Goal: Navigation & Orientation: Find specific page/section

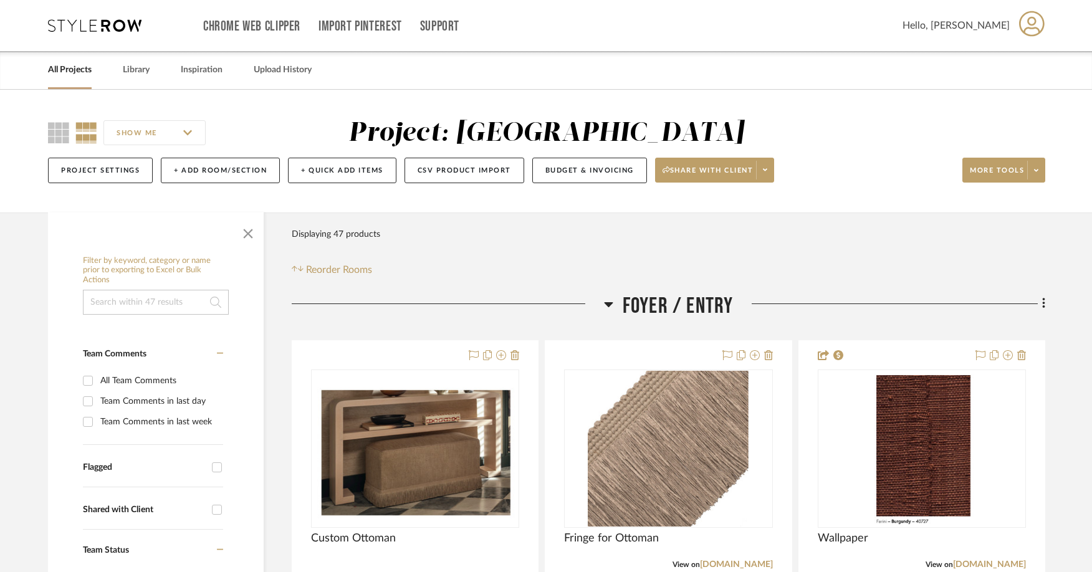
click at [77, 69] on link "All Projects" at bounding box center [70, 70] width 44 height 17
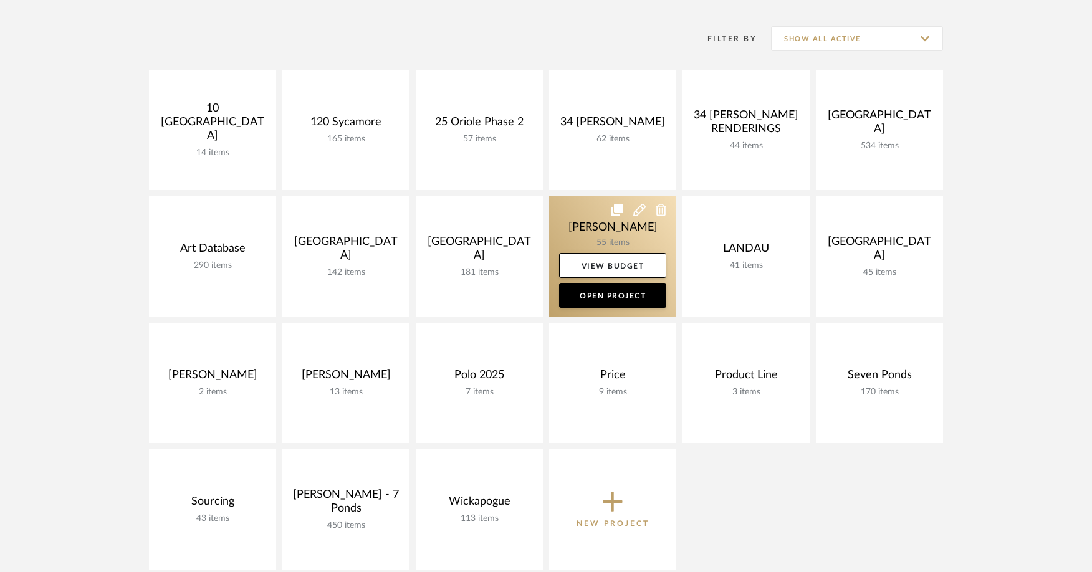
scroll to position [264, 0]
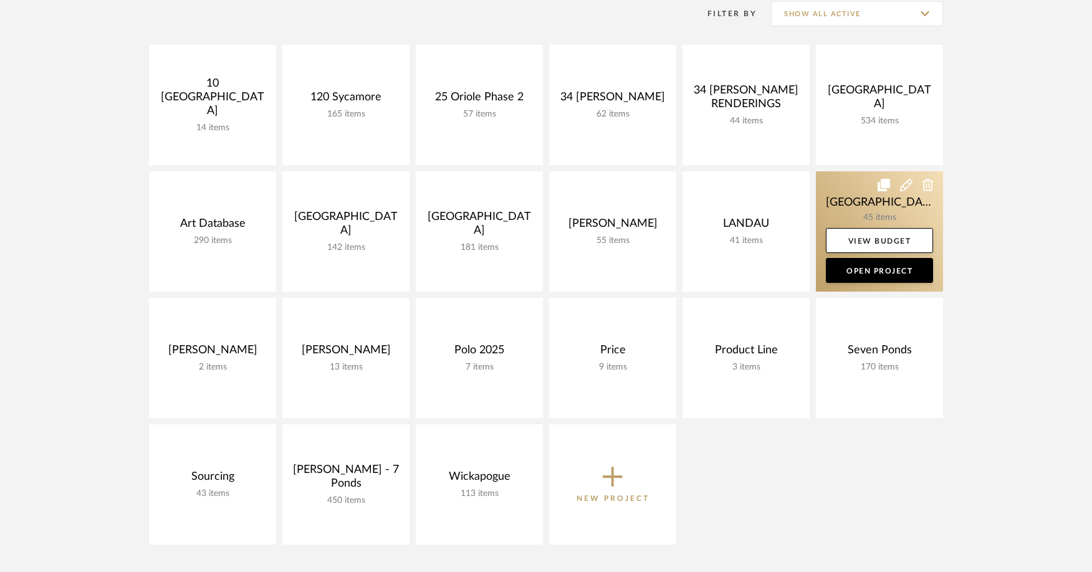
click at [837, 198] on link at bounding box center [879, 231] width 127 height 120
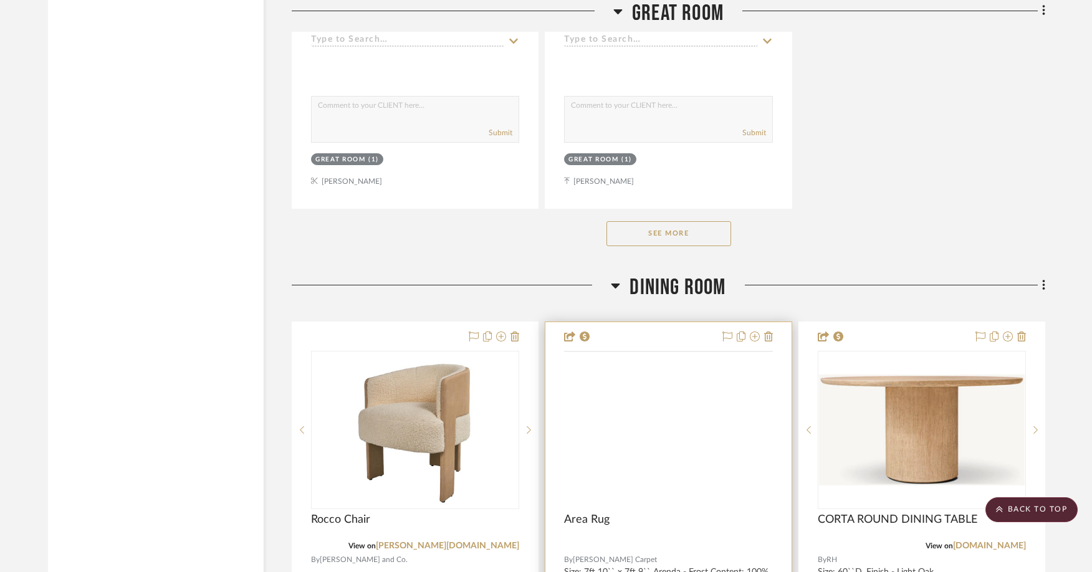
scroll to position [2999, 0]
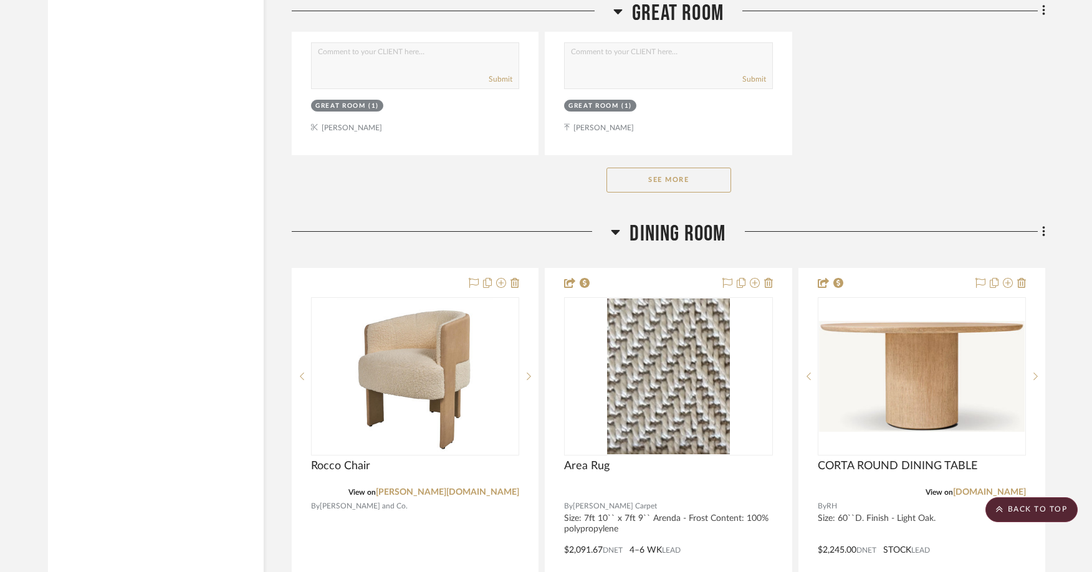
click at [714, 192] on div "See More" at bounding box center [668, 180] width 753 height 50
click at [714, 174] on button "See More" at bounding box center [668, 180] width 125 height 25
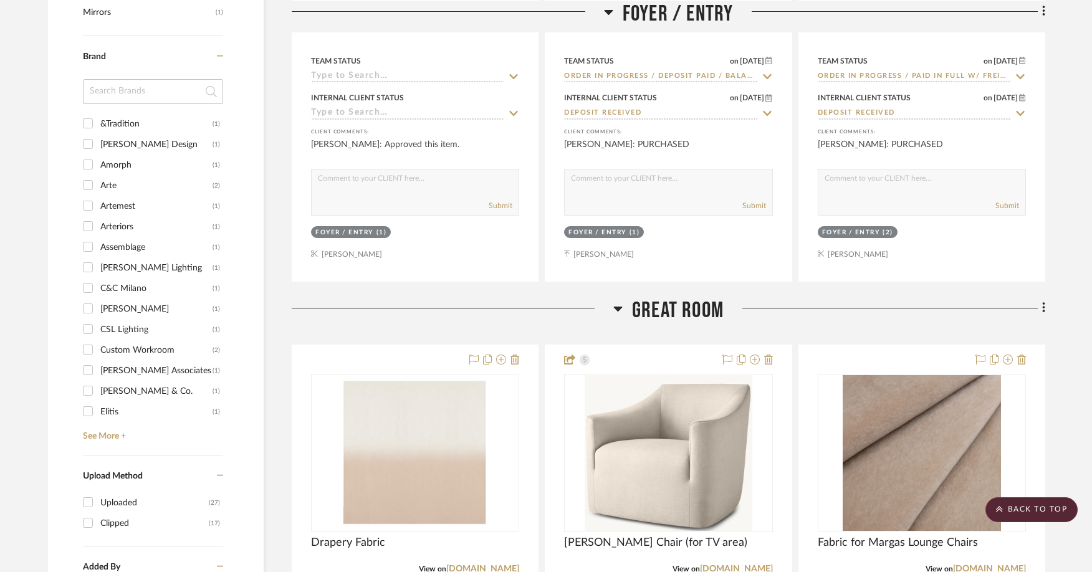
scroll to position [1116, 0]
